Goal: Information Seeking & Learning: Understand process/instructions

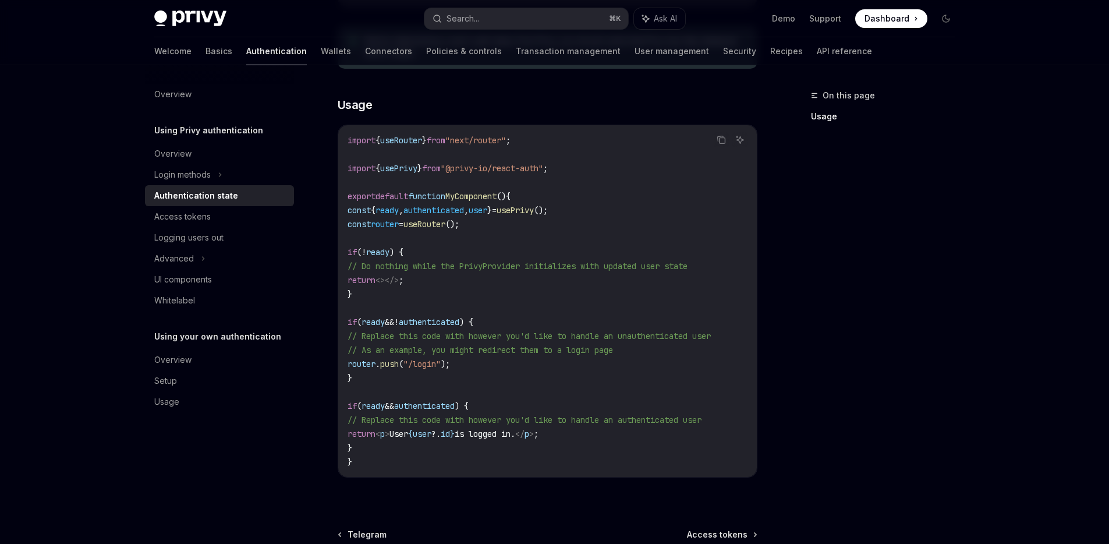
scroll to position [318, 0]
click at [323, 113] on div "Using Privy authentication Authentication state OpenAI Open in ChatGPT OpenAI O…" at bounding box center [438, 219] width 642 height 897
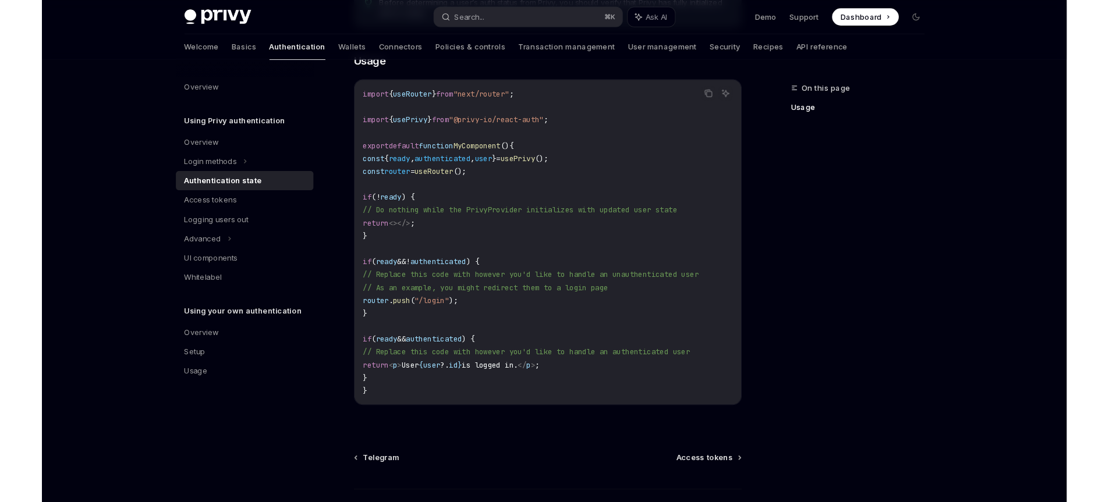
scroll to position [365, 0]
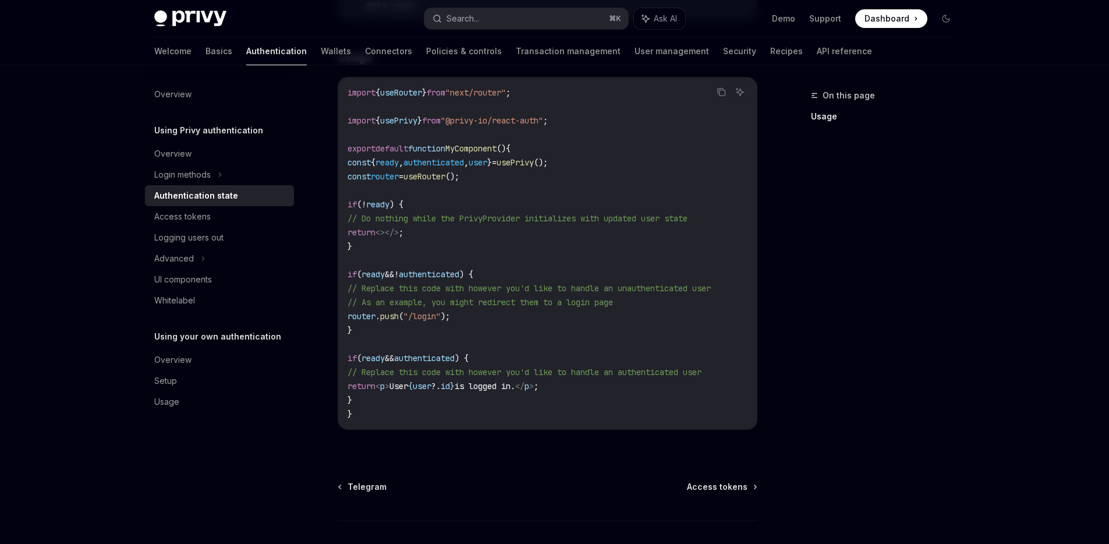
click at [336, 226] on div "Using Privy authentication Authentication state OpenAI Open in ChatGPT OpenAI O…" at bounding box center [438, 172] width 642 height 897
click at [350, 206] on span "if" at bounding box center [351, 204] width 9 height 10
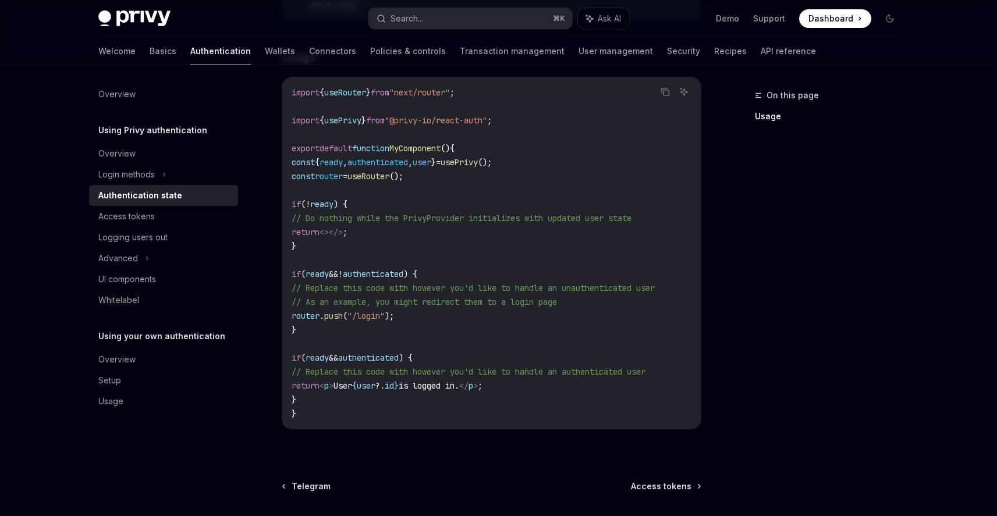
type textarea "*"
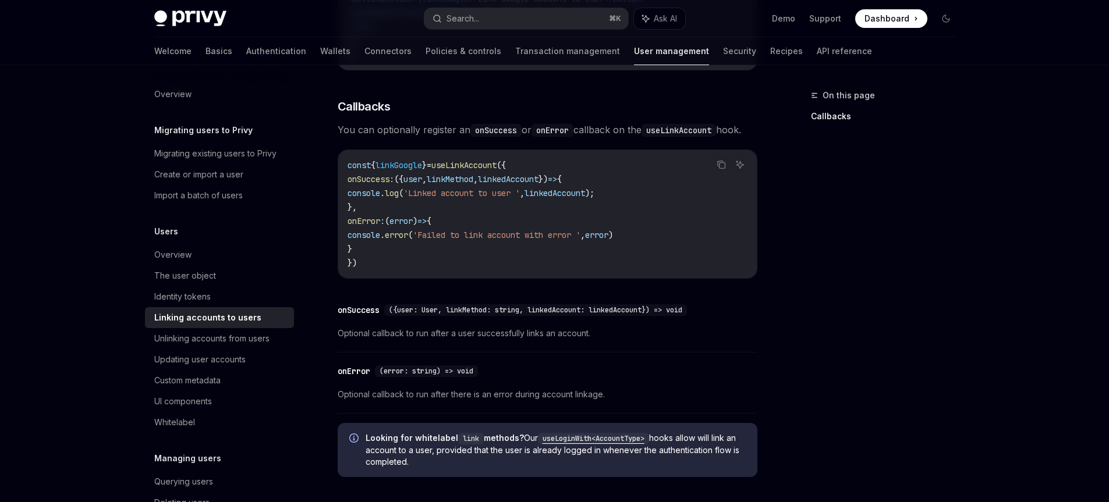
scroll to position [1233, 0]
drag, startPoint x: 389, startPoint y: 205, endPoint x: 325, endPoint y: 177, distance: 70.6
copy code "onSuccess : ({ user , linkMethod , linkedAccount }) => { console . log ( 'Linke…"
click at [467, 160] on span "useLinkAccount" at bounding box center [463, 163] width 65 height 10
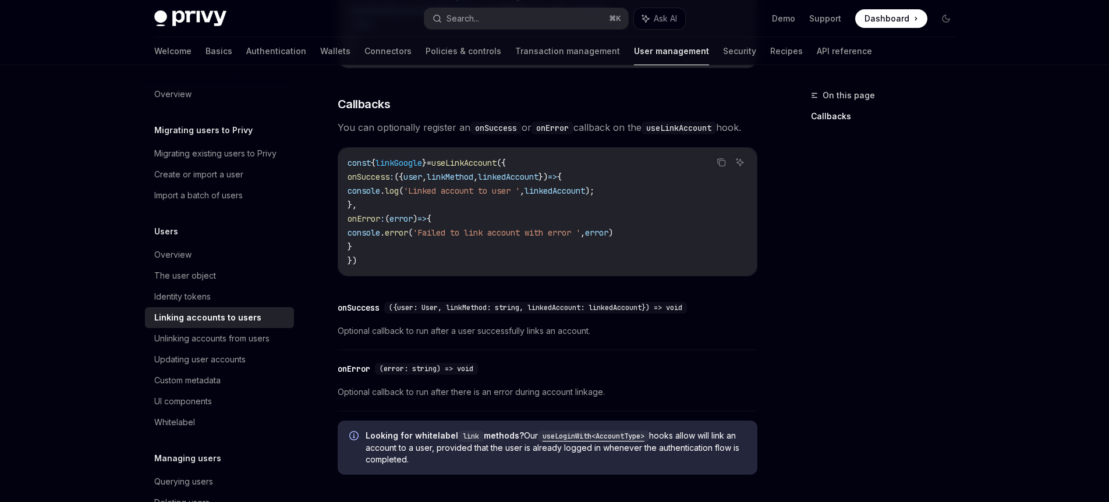
click at [467, 160] on span "useLinkAccount" at bounding box center [463, 163] width 65 height 10
copy span "useLinkAccount"
click at [389, 175] on span "onSuccess" at bounding box center [368, 177] width 42 height 10
copy span "onSuccess"
